Goal: Information Seeking & Learning: Learn about a topic

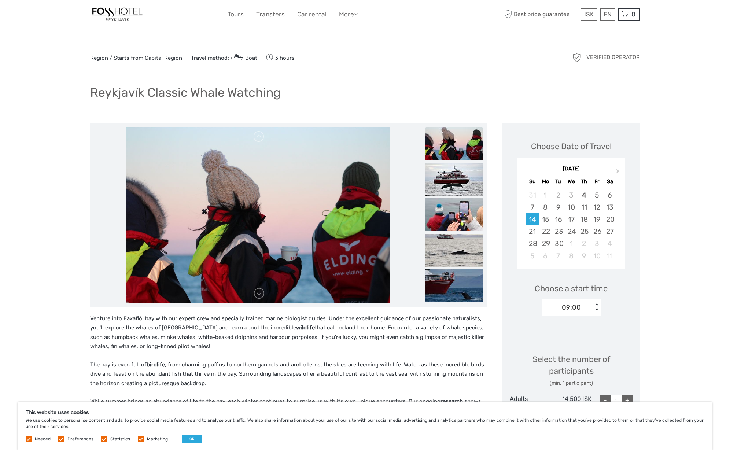
click at [461, 181] on img at bounding box center [454, 179] width 59 height 33
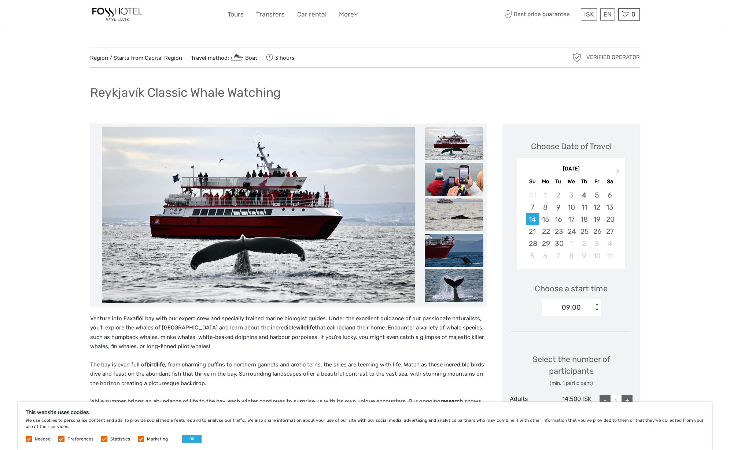
click at [458, 212] on img at bounding box center [454, 214] width 59 height 33
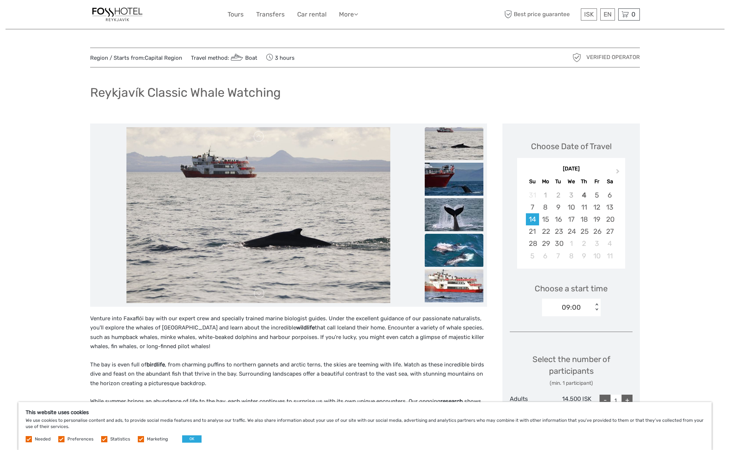
click at [456, 241] on img at bounding box center [454, 250] width 59 height 33
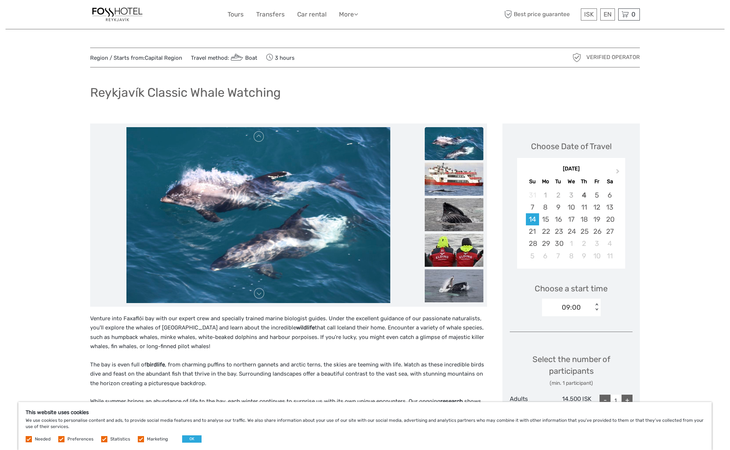
click at [464, 142] on img at bounding box center [454, 143] width 59 height 33
click at [459, 184] on img at bounding box center [454, 179] width 59 height 33
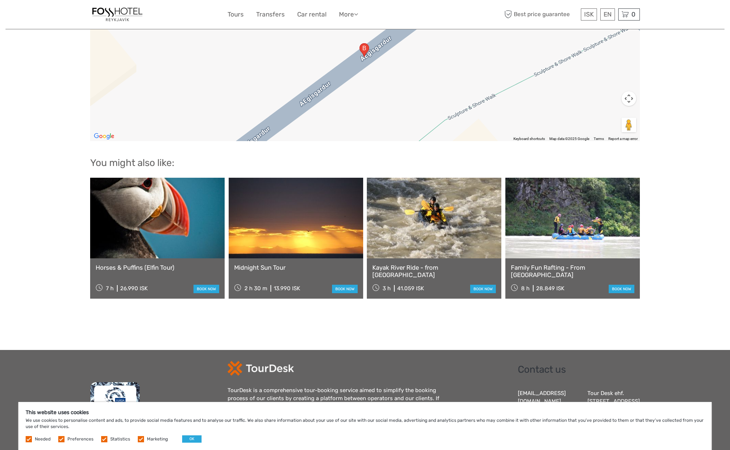
scroll to position [1020, 0]
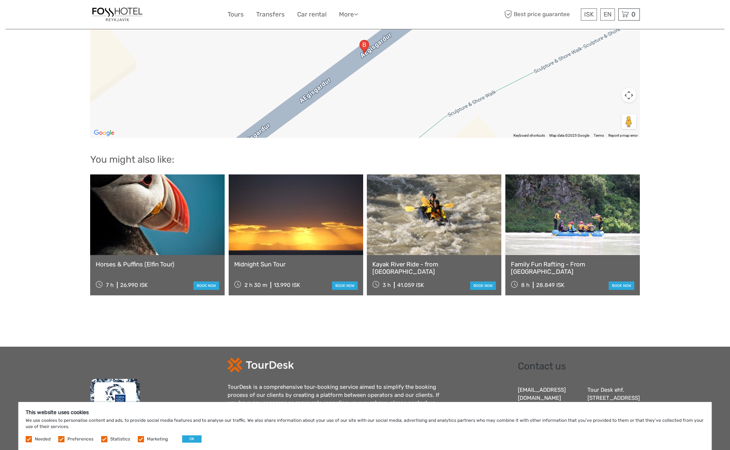
click at [144, 206] on link at bounding box center [157, 214] width 134 height 81
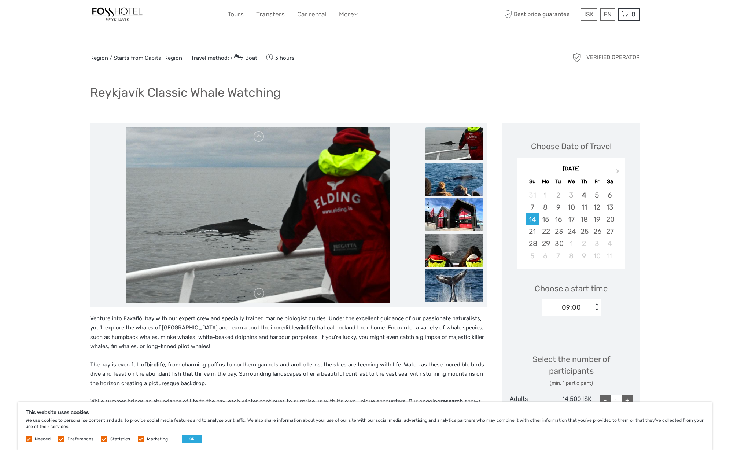
scroll to position [0, 0]
click at [461, 247] on img at bounding box center [454, 250] width 59 height 33
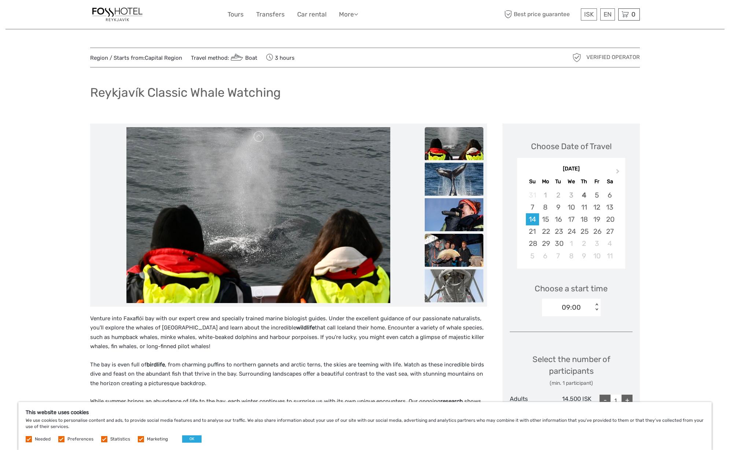
click at [461, 258] on img at bounding box center [454, 250] width 59 height 33
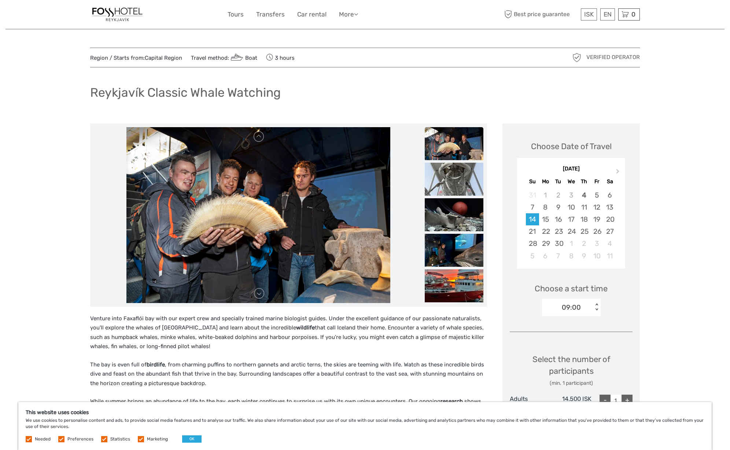
click at [461, 258] on img at bounding box center [454, 250] width 59 height 33
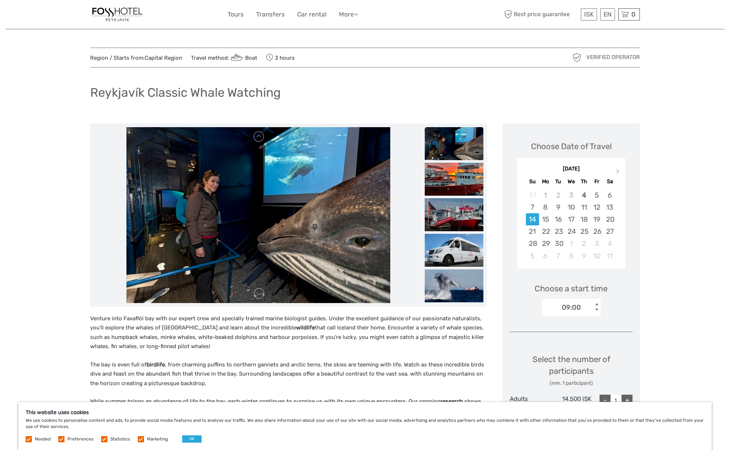
click at [461, 258] on img at bounding box center [454, 250] width 59 height 33
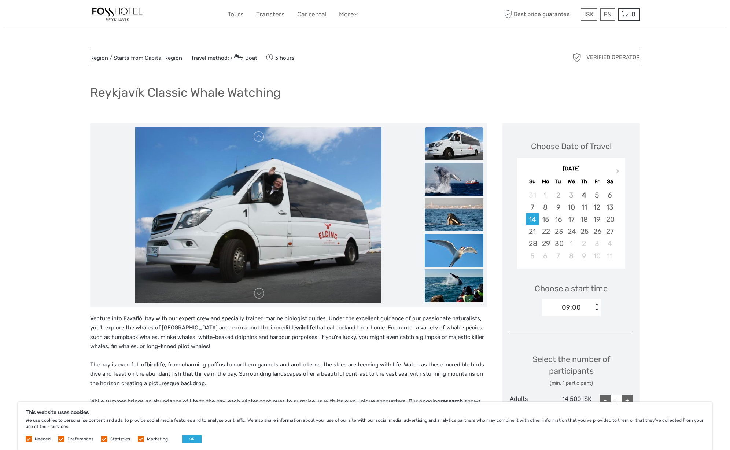
click at [461, 258] on img at bounding box center [454, 250] width 59 height 33
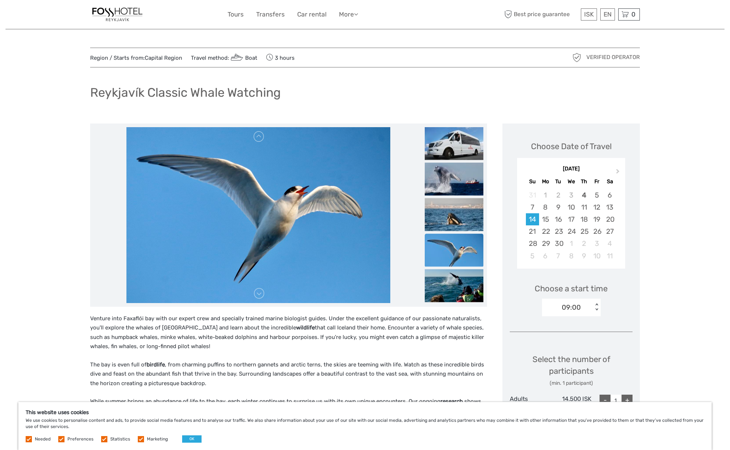
click at [461, 258] on img at bounding box center [454, 249] width 59 height 33
click at [455, 279] on img at bounding box center [454, 285] width 59 height 33
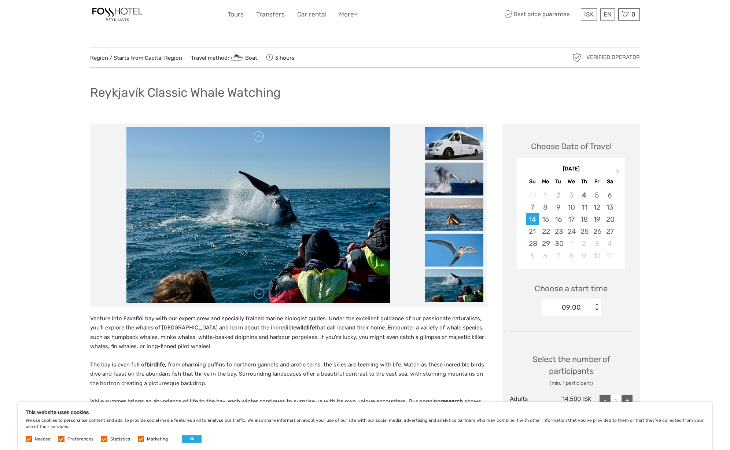
click at [455, 284] on img at bounding box center [454, 285] width 59 height 33
click at [457, 251] on img at bounding box center [454, 249] width 59 height 33
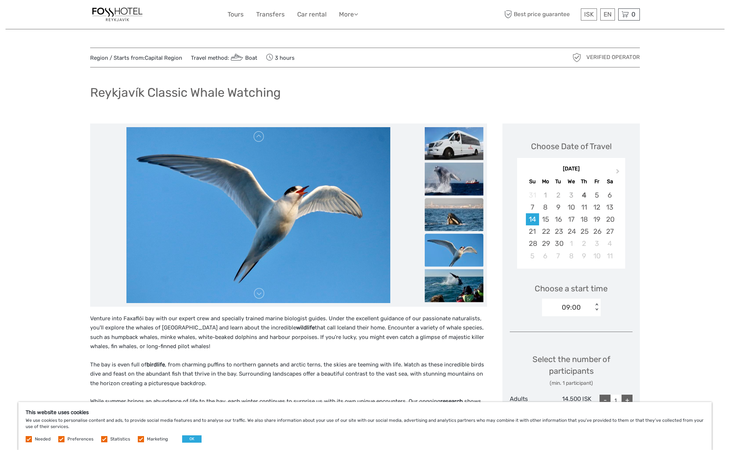
click at [457, 224] on img at bounding box center [454, 214] width 59 height 33
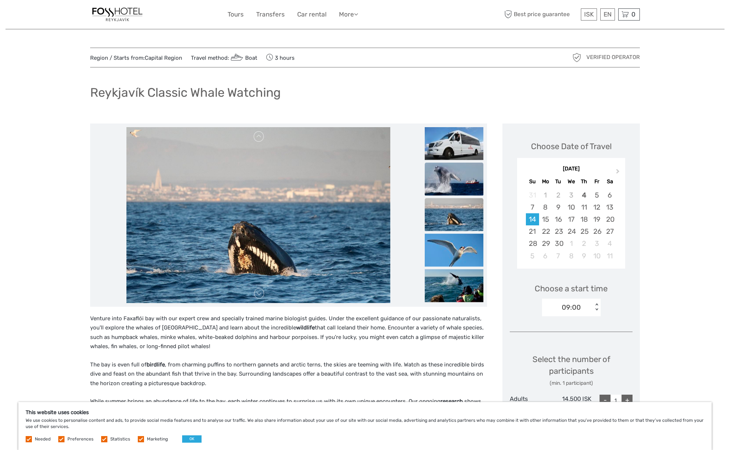
click at [458, 188] on img at bounding box center [454, 178] width 59 height 33
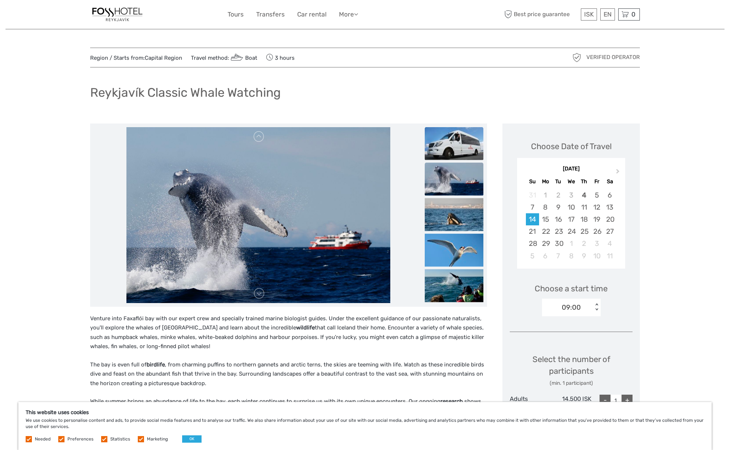
click at [459, 135] on img at bounding box center [454, 143] width 59 height 33
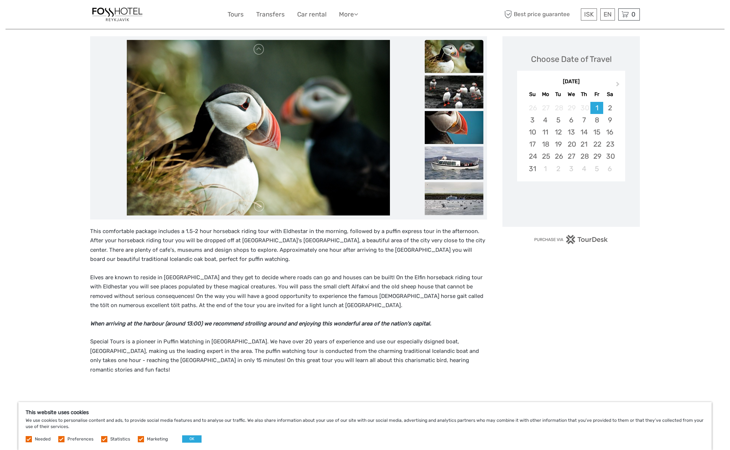
scroll to position [88, 0]
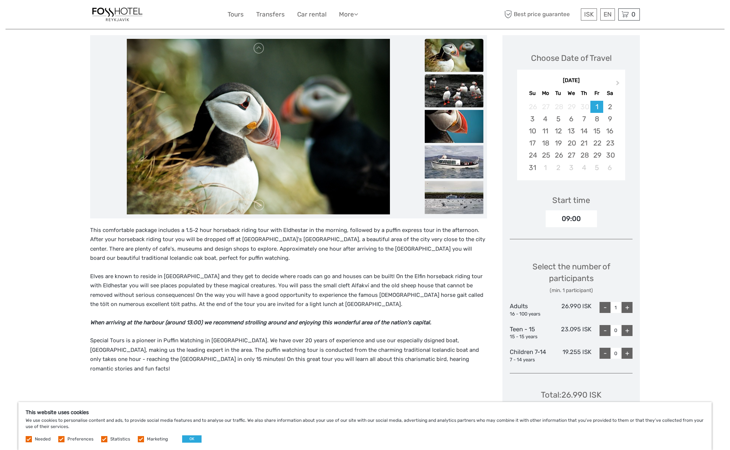
click at [456, 92] on img at bounding box center [454, 90] width 59 height 33
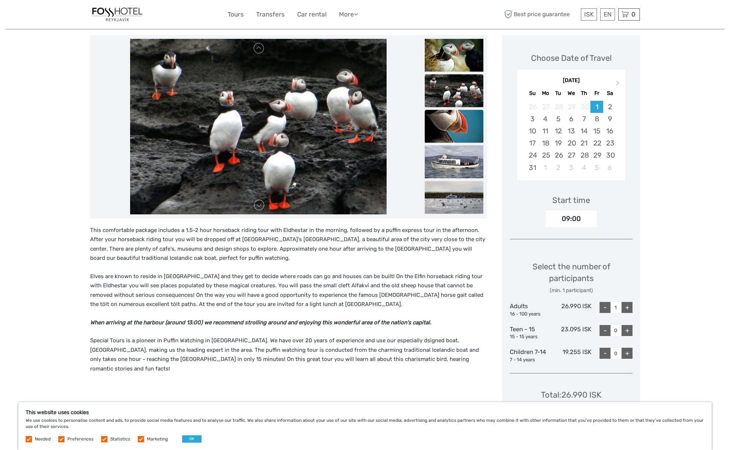
click at [454, 113] on img at bounding box center [454, 126] width 59 height 33
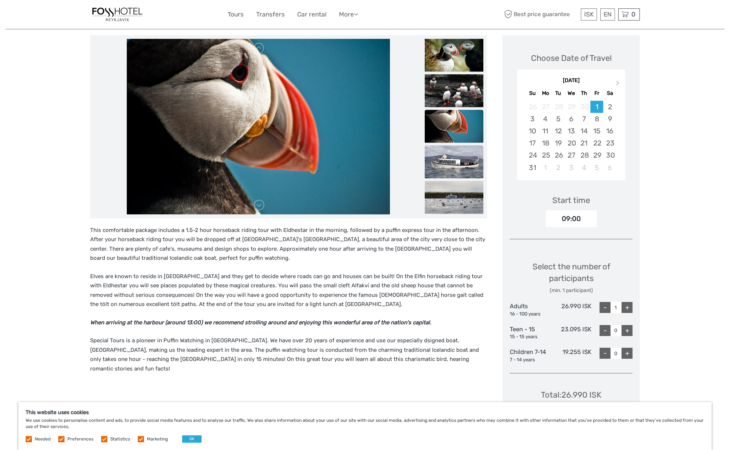
click at [450, 164] on img at bounding box center [454, 161] width 59 height 33
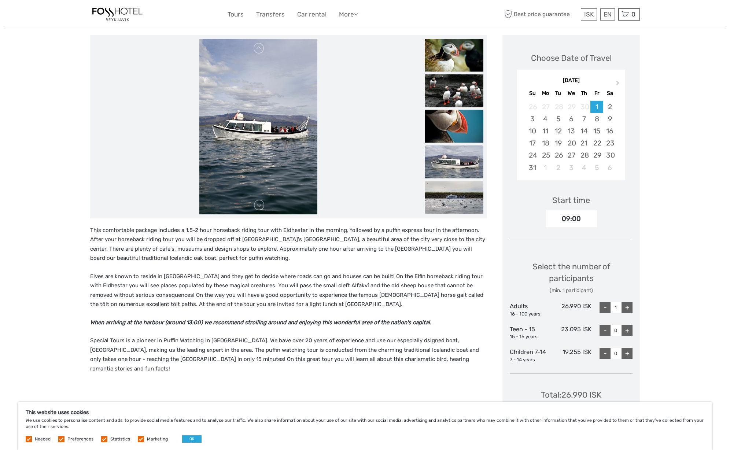
click at [452, 197] on img at bounding box center [454, 197] width 59 height 33
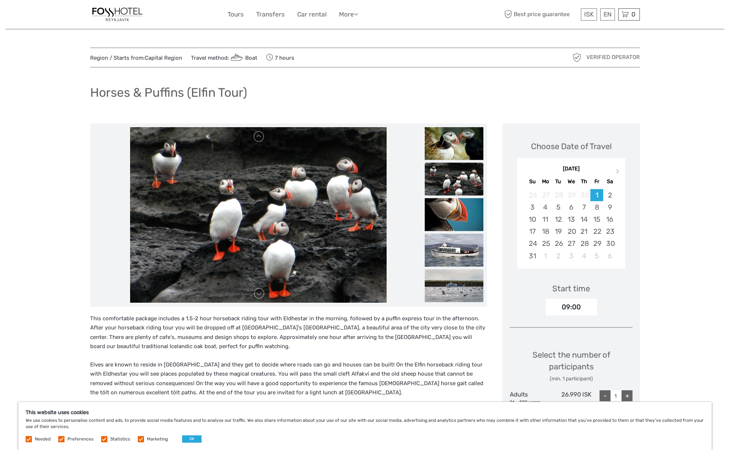
scroll to position [0, 0]
